Goal: Find contact information: Find contact information

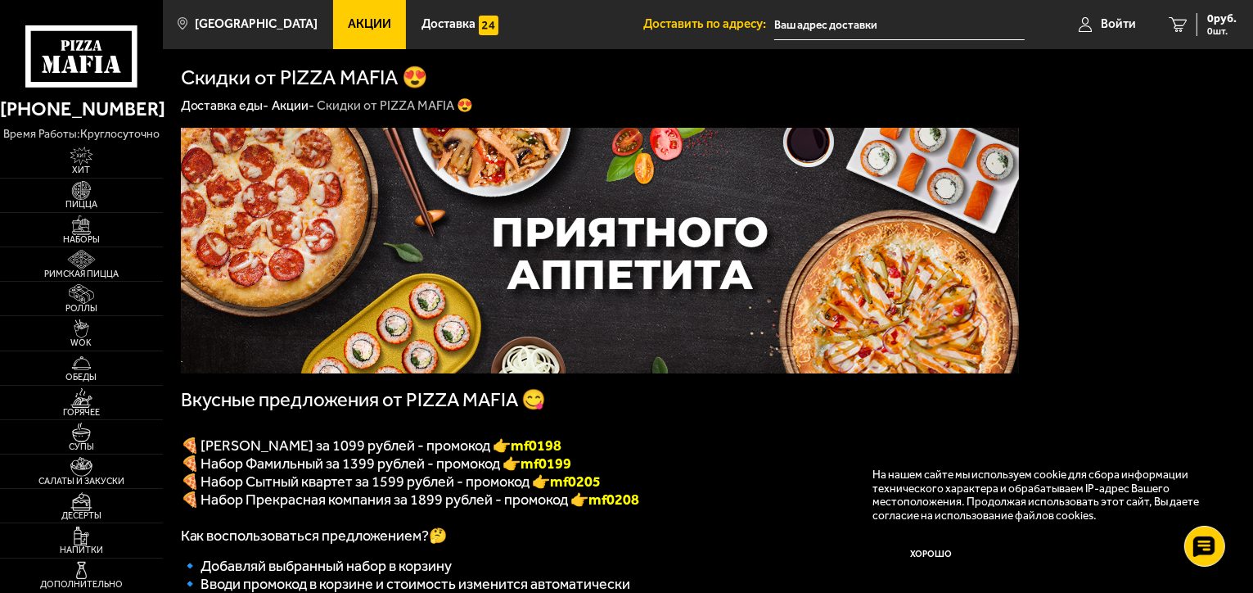
click at [80, 110] on link "[PHONE_NUMBER]" at bounding box center [81, 109] width 163 height 32
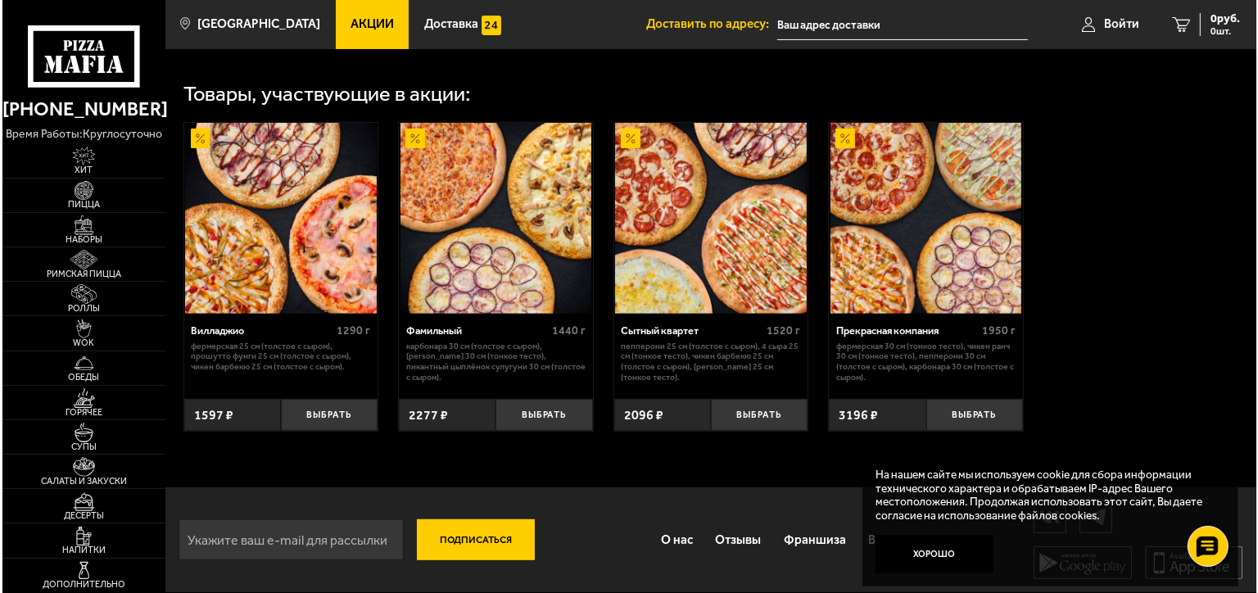
scroll to position [563, 0]
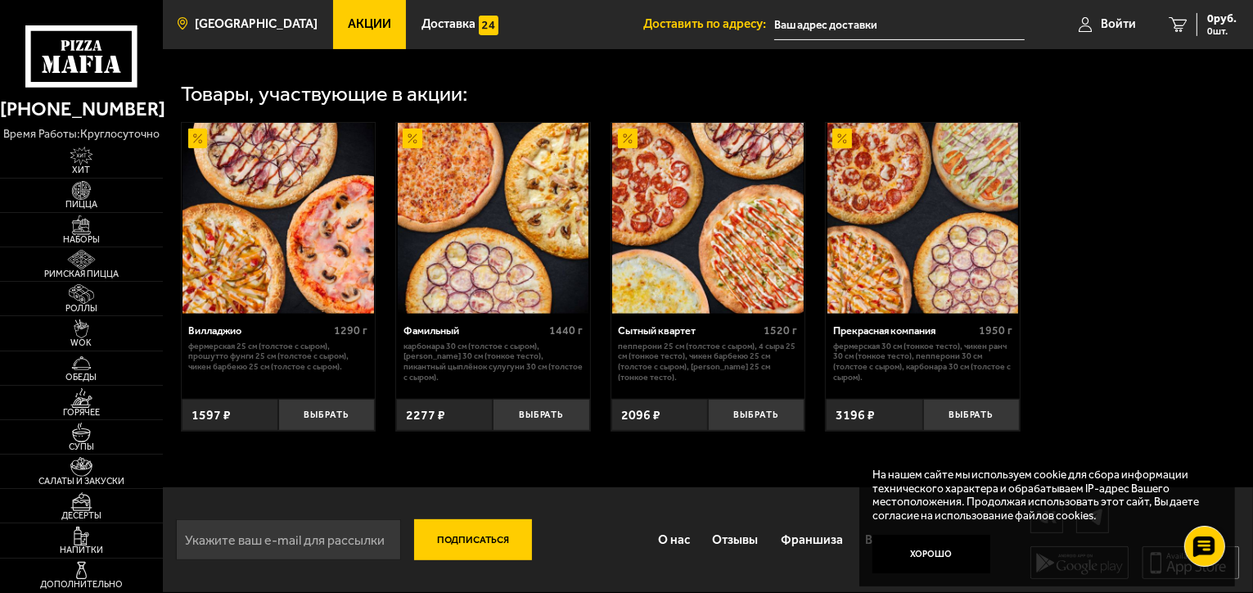
click at [208, 25] on span "[GEOGRAPHIC_DATA]" at bounding box center [256, 24] width 123 height 12
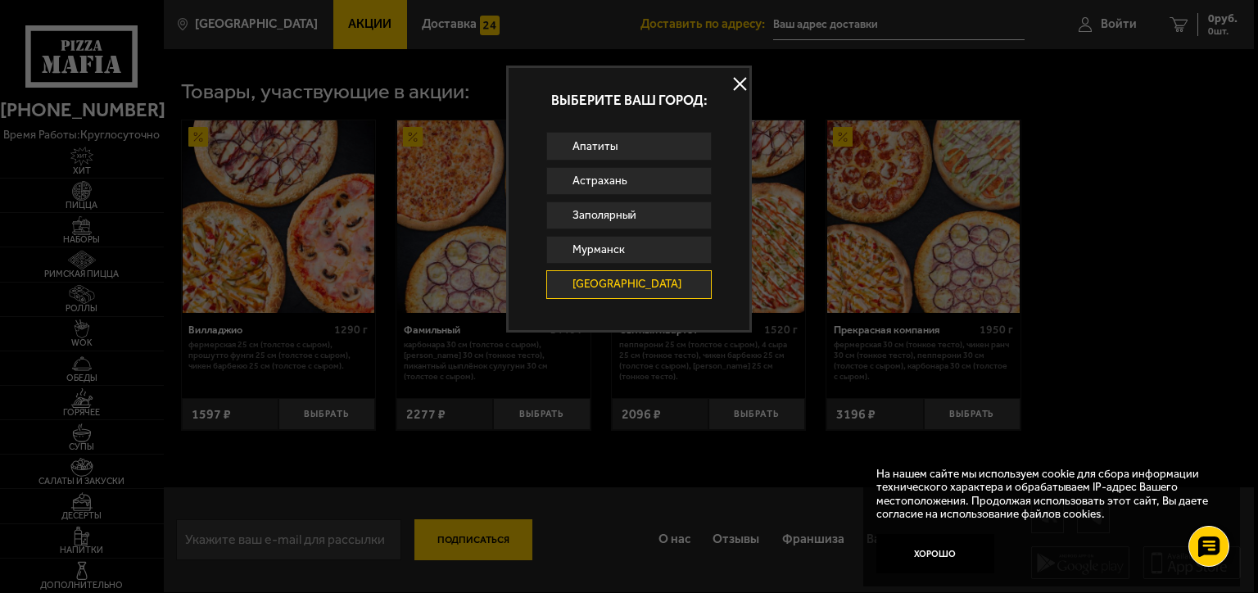
click at [607, 282] on link "[GEOGRAPHIC_DATA]" at bounding box center [628, 284] width 165 height 28
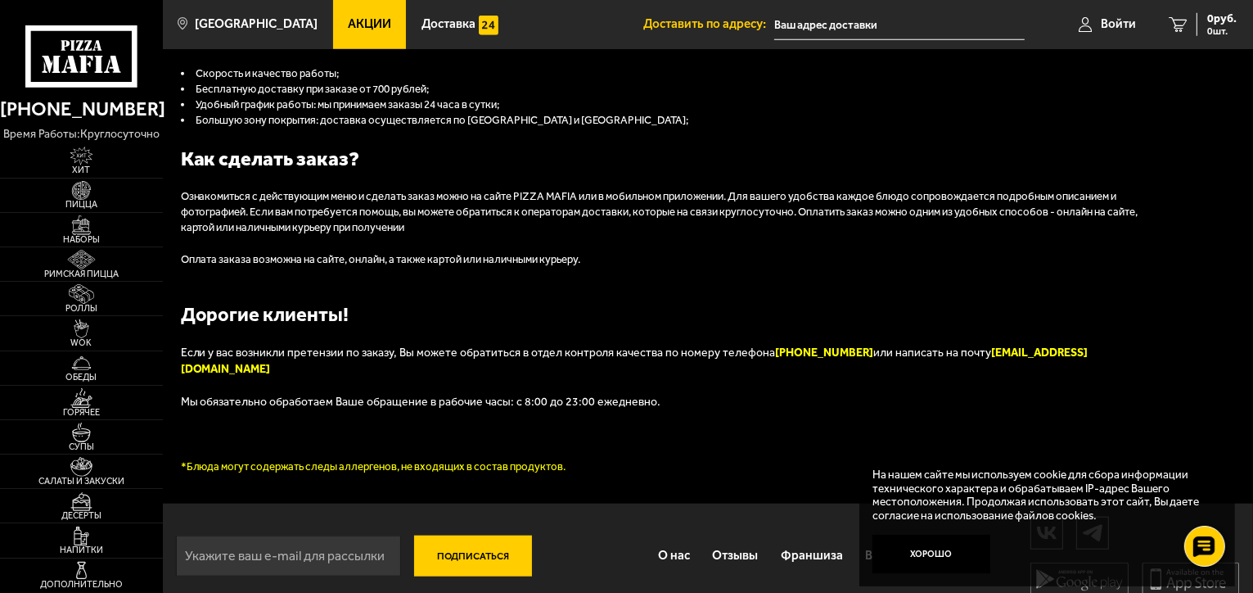
scroll to position [1648, 0]
